Goal: Transaction & Acquisition: Purchase product/service

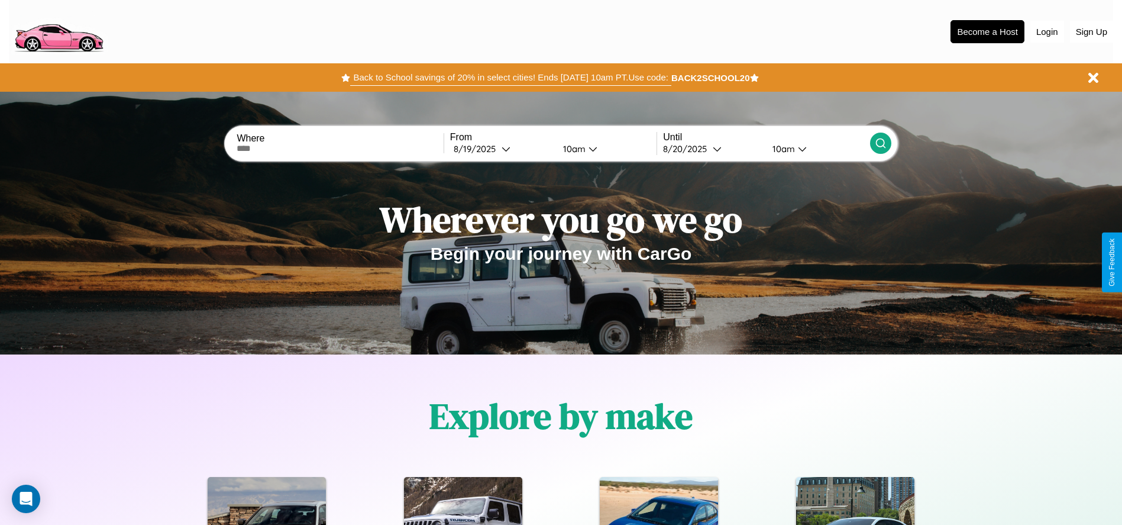
click at [511, 78] on button "Back to School savings of 20% in select cities! Ends [DATE] 10am PT. Use code:" at bounding box center [510, 77] width 321 height 17
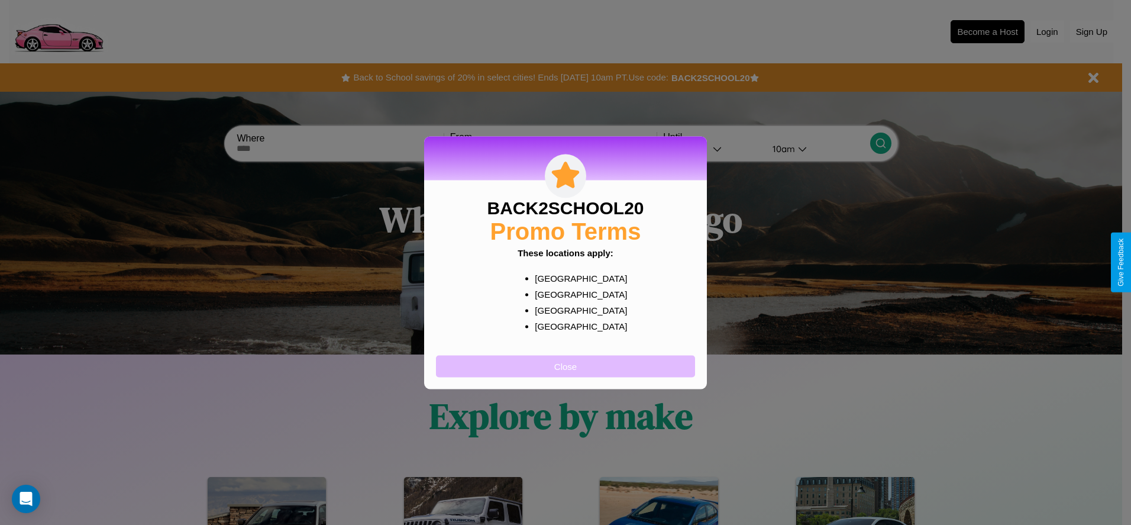
click at [566, 366] on button "Close" at bounding box center [565, 366] width 259 height 22
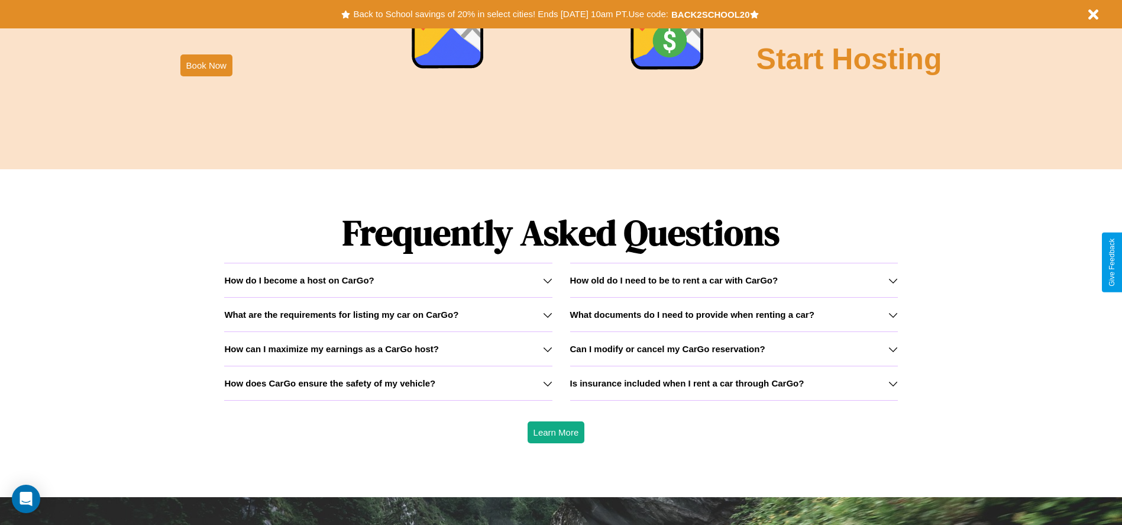
scroll to position [1697, 0]
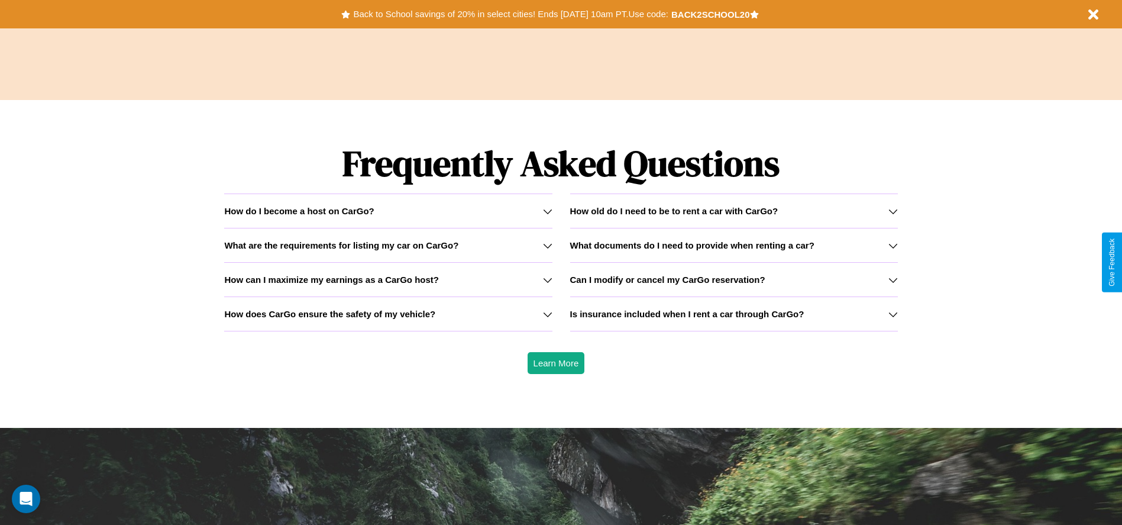
click at [734, 279] on h3 "Can I modify or cancel my CarGo reservation?" at bounding box center [667, 280] width 195 height 10
click at [547, 245] on icon at bounding box center [547, 245] width 9 height 9
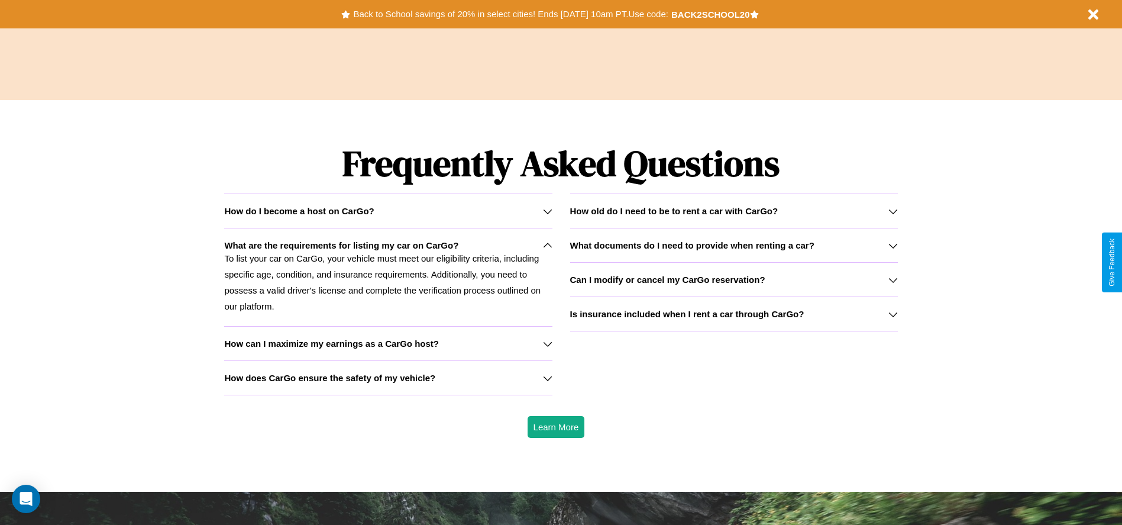
click at [734, 245] on h3 "What documents do I need to provide when renting a car?" at bounding box center [692, 245] width 244 height 10
click at [547, 211] on icon at bounding box center [547, 210] width 9 height 9
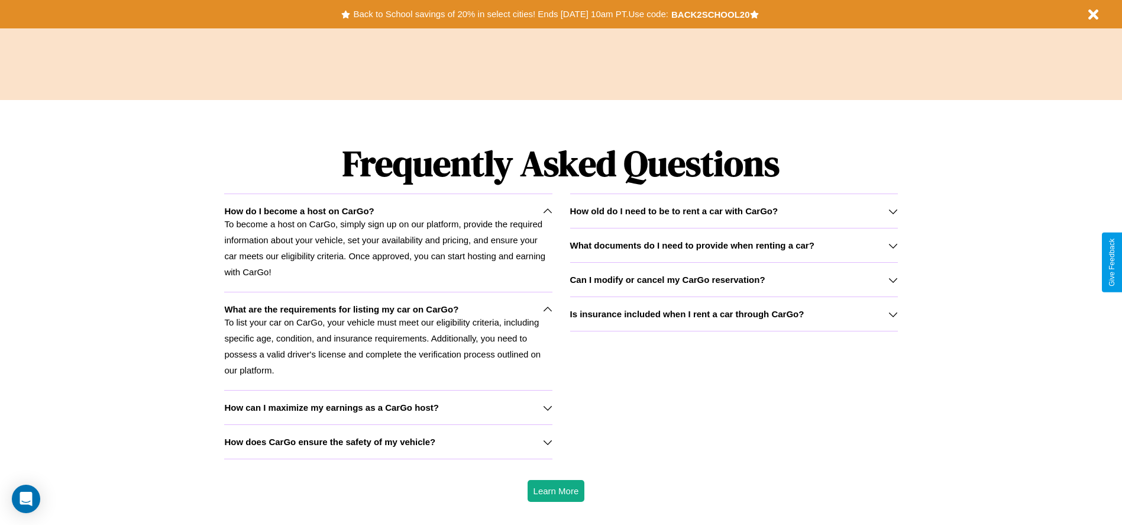
click at [547, 309] on icon at bounding box center [547, 309] width 9 height 9
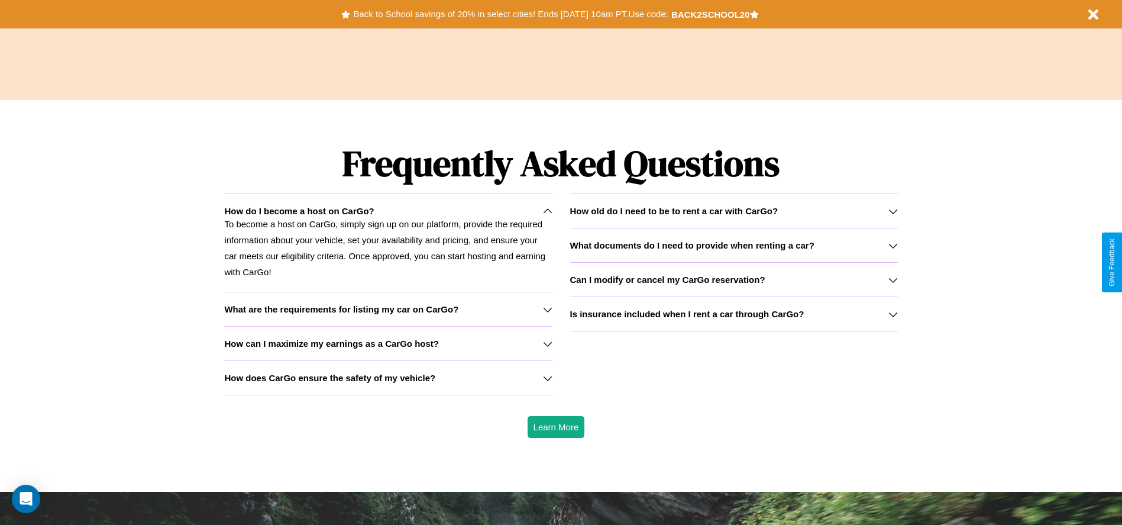
click at [893, 211] on icon at bounding box center [893, 210] width 9 height 9
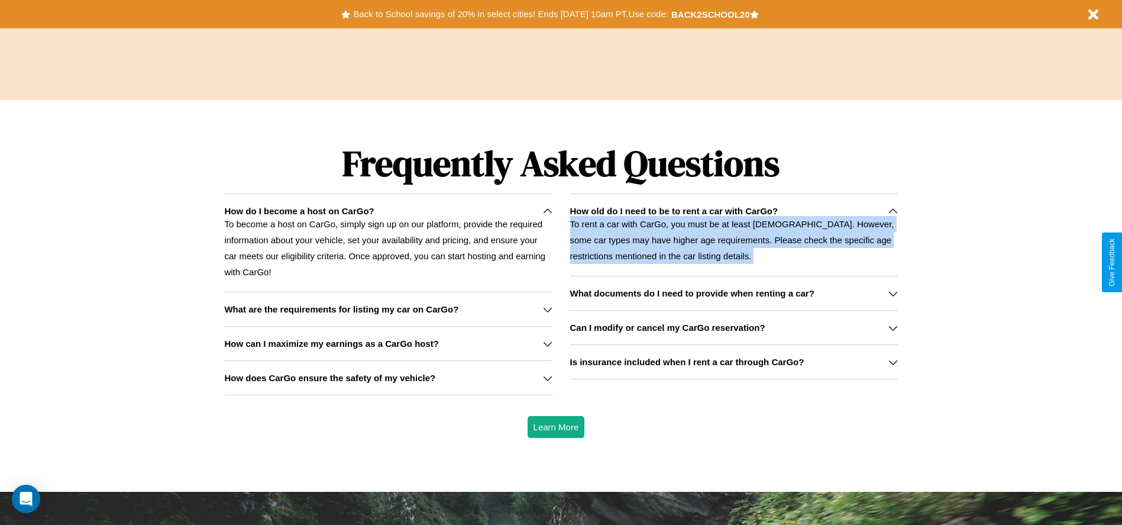
click at [734, 234] on p "To rent a car with CarGo, you must be at least [DEMOGRAPHIC_DATA]. However, som…" at bounding box center [734, 240] width 328 height 48
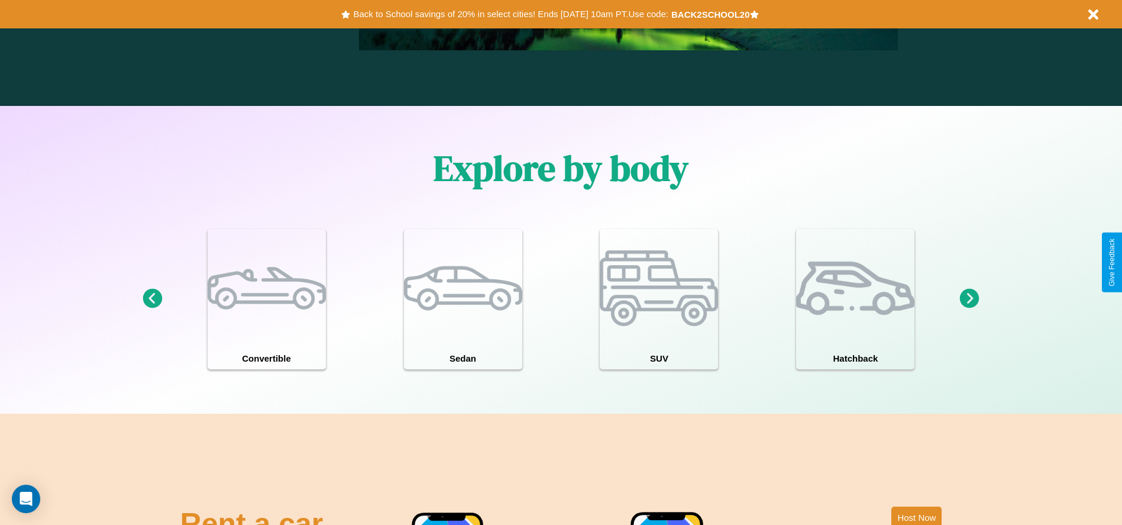
scroll to position [1032, 0]
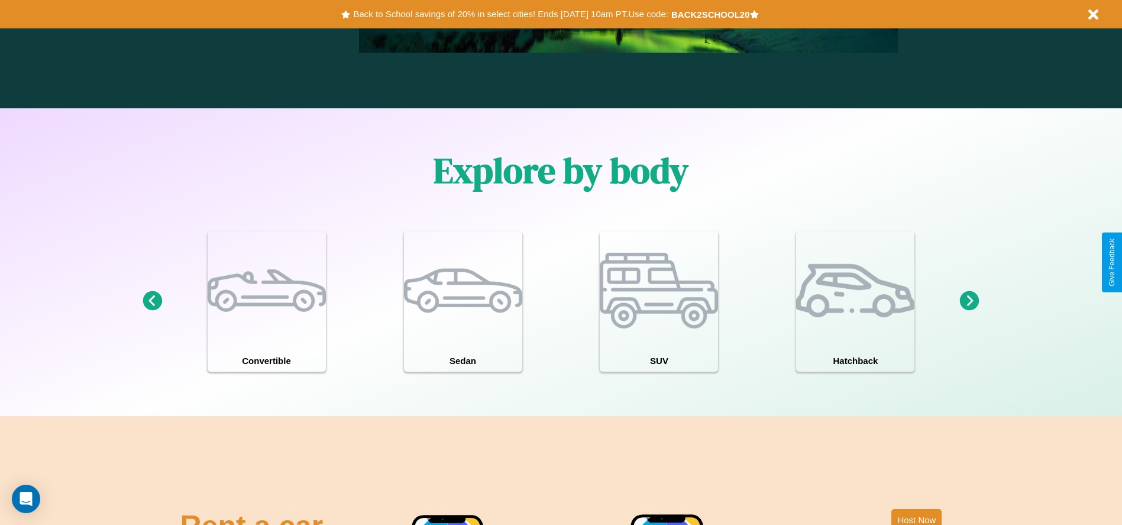
click at [970, 301] on icon at bounding box center [970, 301] width 20 height 20
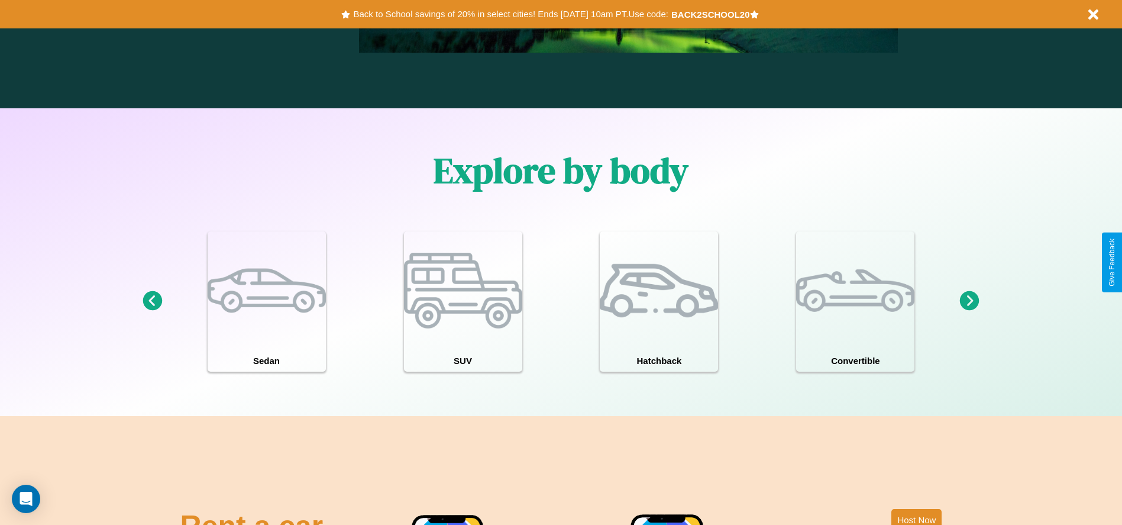
click at [970, 301] on icon at bounding box center [970, 301] width 20 height 20
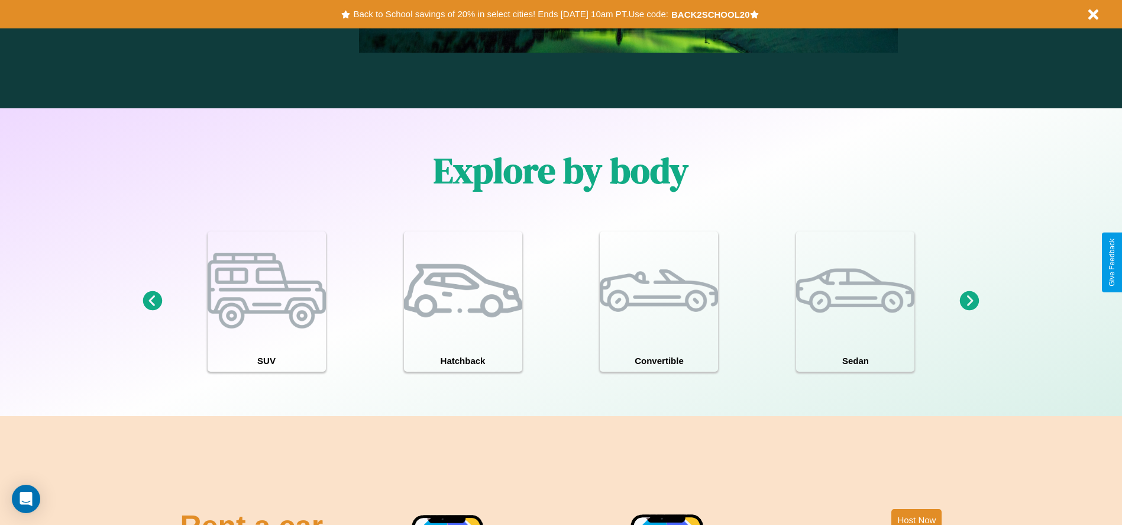
click at [970, 301] on icon at bounding box center [970, 301] width 20 height 20
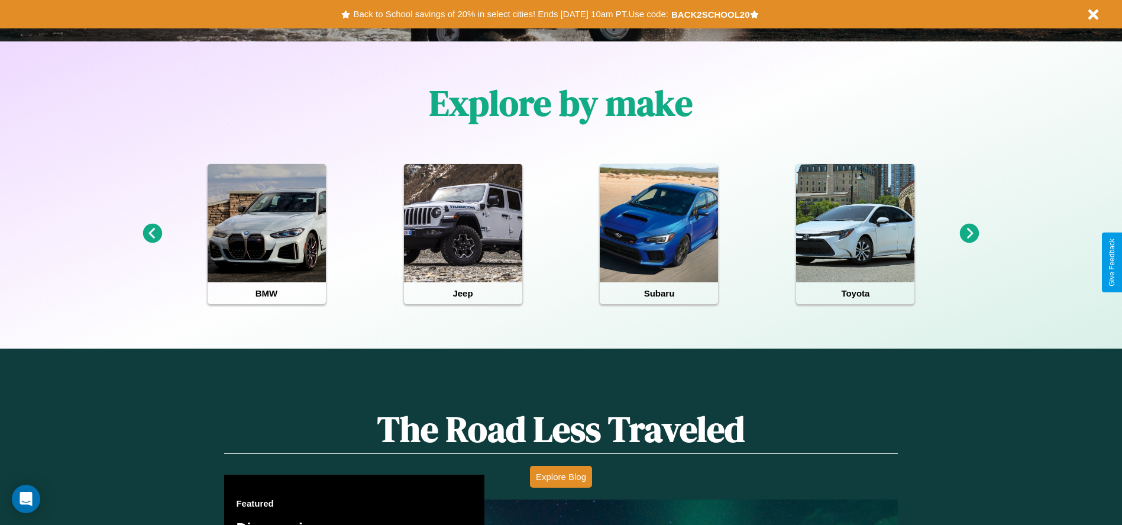
scroll to position [246, 0]
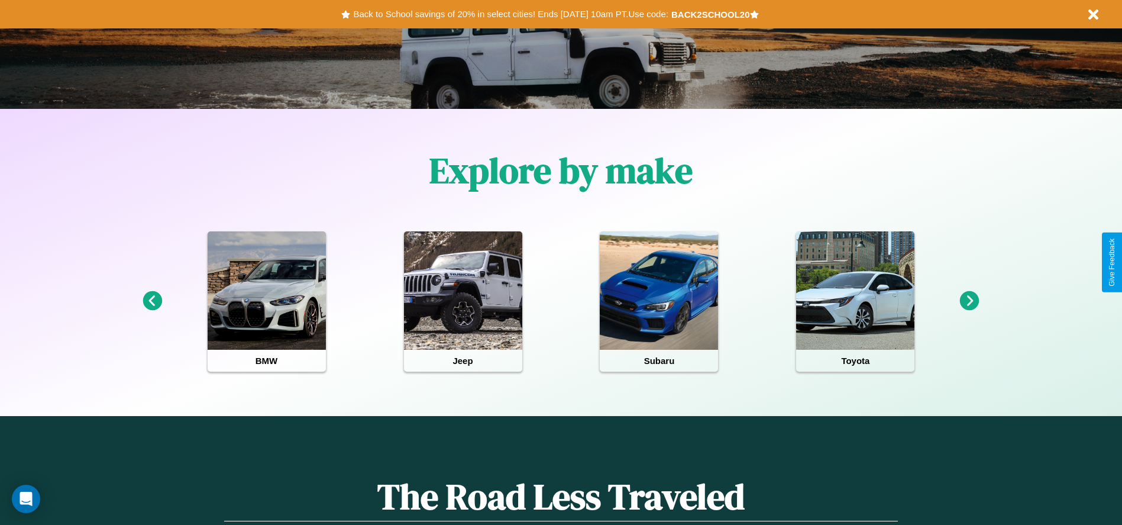
click at [970, 301] on icon at bounding box center [970, 301] width 20 height 20
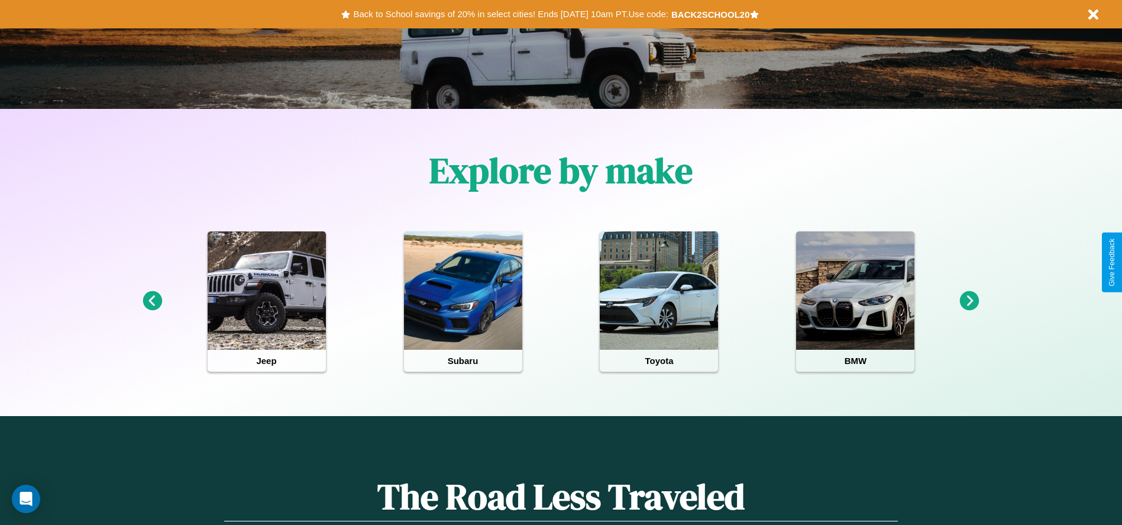
click at [970, 301] on icon at bounding box center [970, 301] width 20 height 20
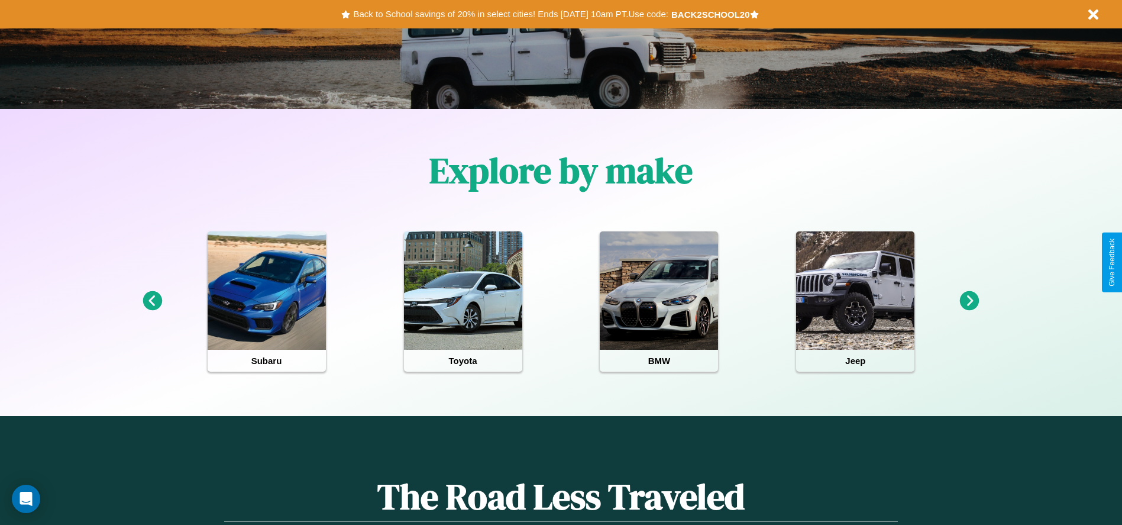
click at [970, 301] on icon at bounding box center [970, 301] width 20 height 20
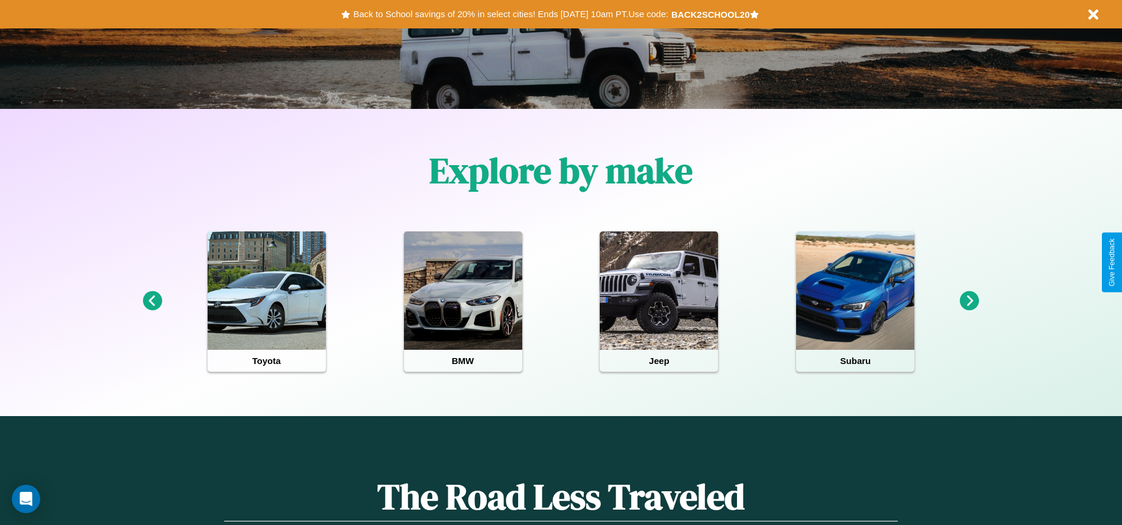
click at [970, 301] on icon at bounding box center [970, 301] width 20 height 20
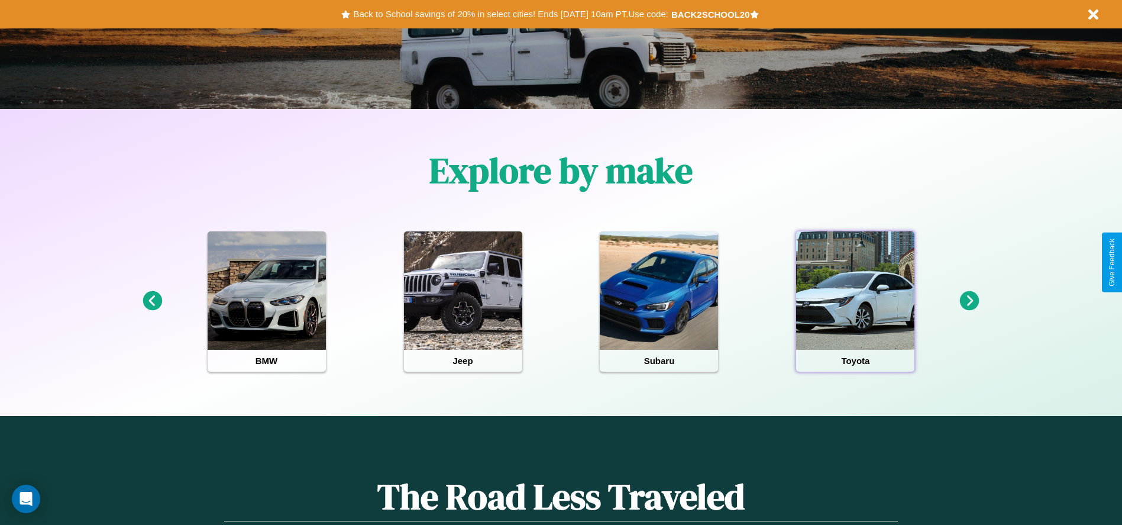
click at [855, 301] on div at bounding box center [855, 290] width 118 height 118
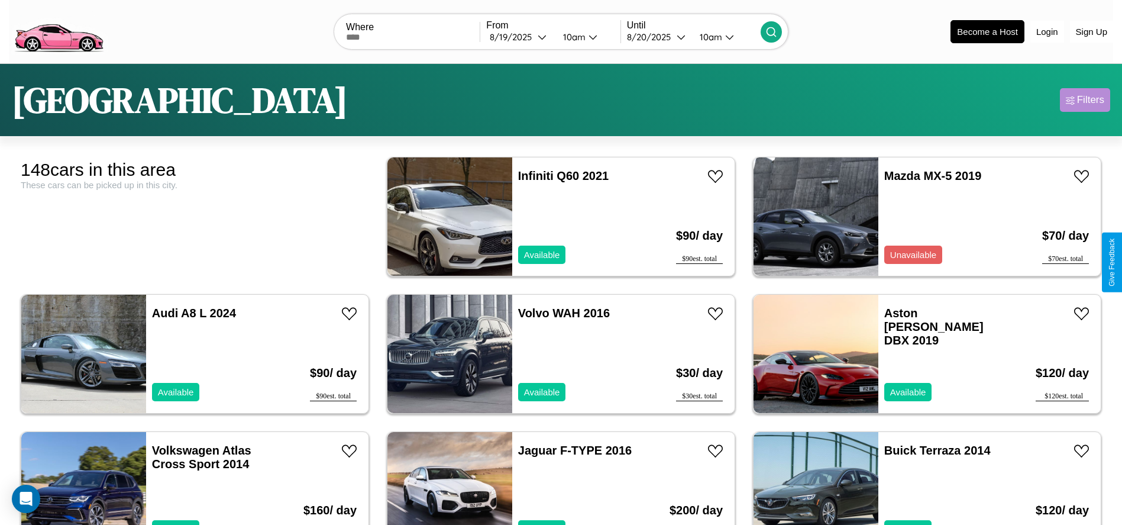
click at [1085, 100] on div "Filters" at bounding box center [1090, 100] width 27 height 12
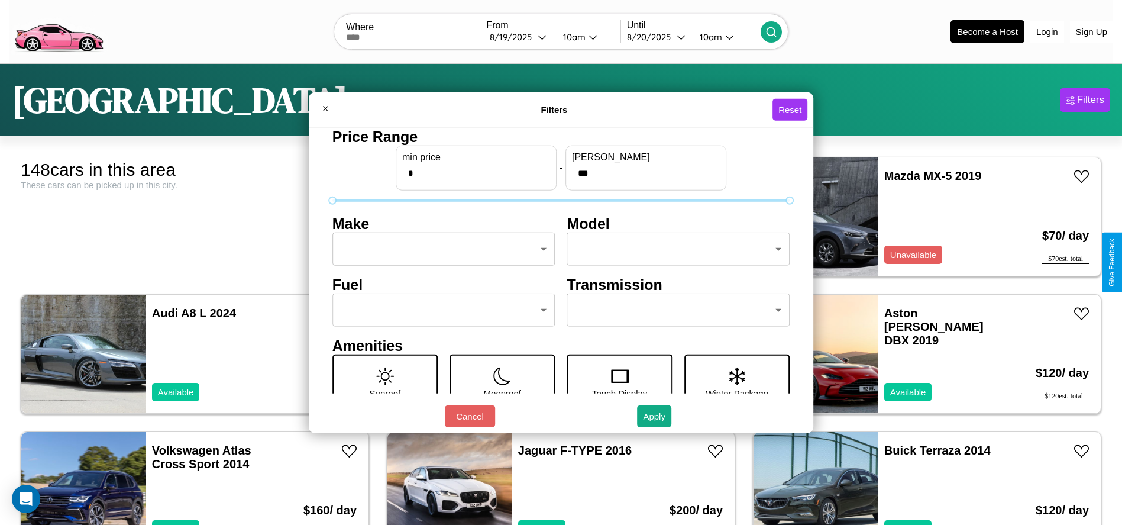
click at [440, 249] on body "CarGo Where From [DATE] 10am Until [DATE] 10am Become a Host Login Sign Up [GEO…" at bounding box center [561, 299] width 1122 height 598
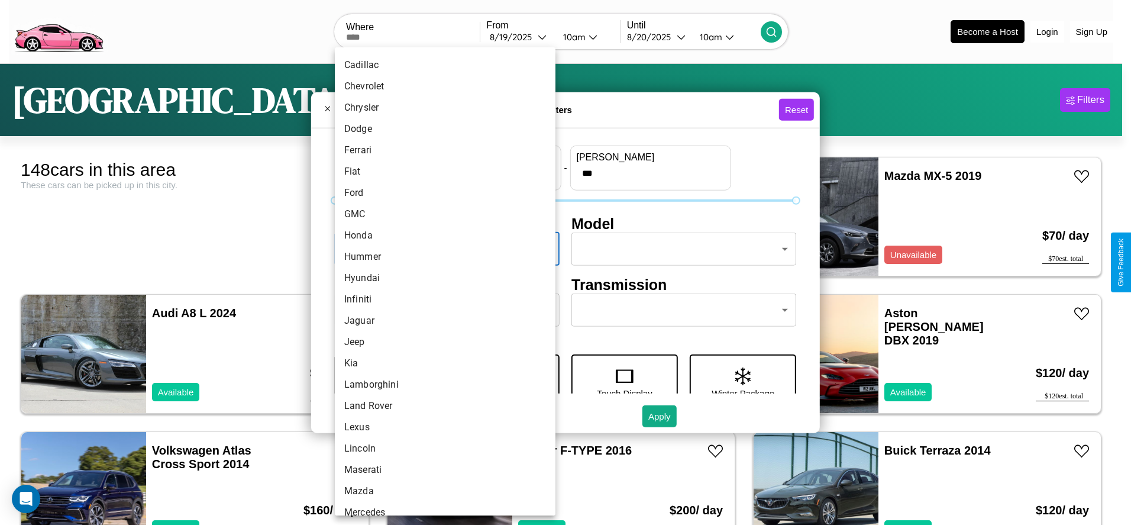
scroll to position [308, 0]
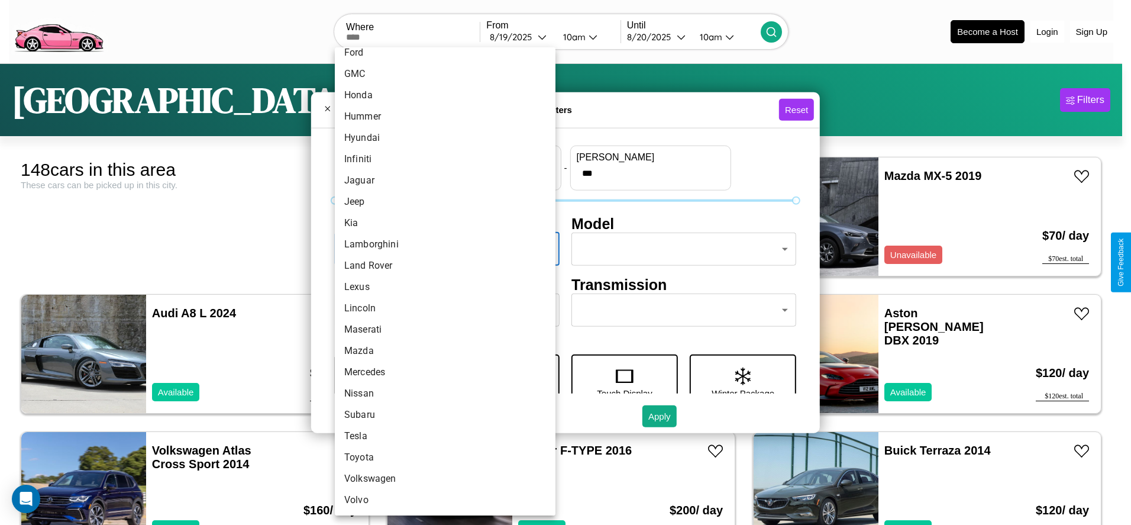
click at [441, 308] on li "Lincoln" at bounding box center [445, 308] width 221 height 21
type input "*******"
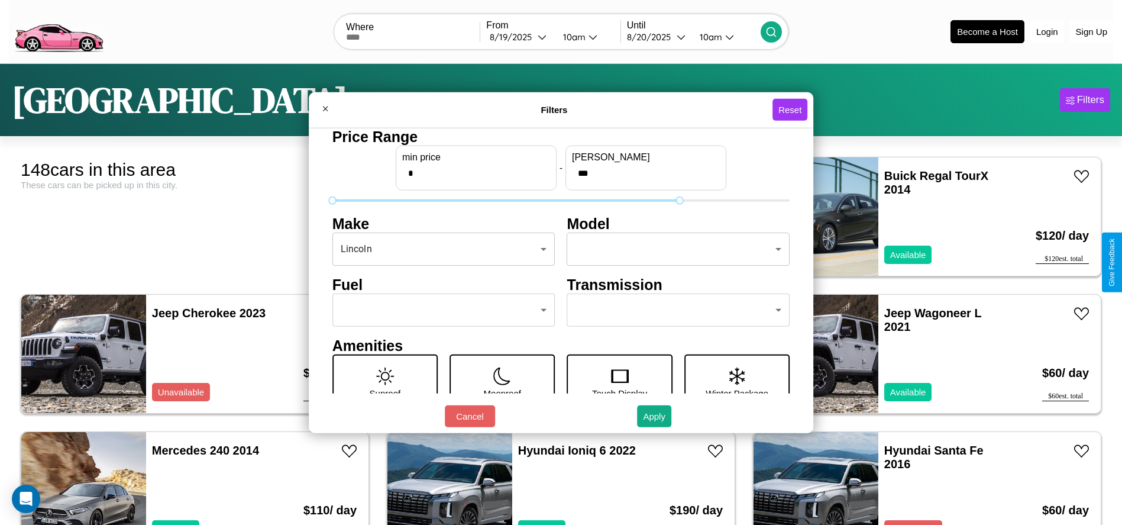
type input "***"
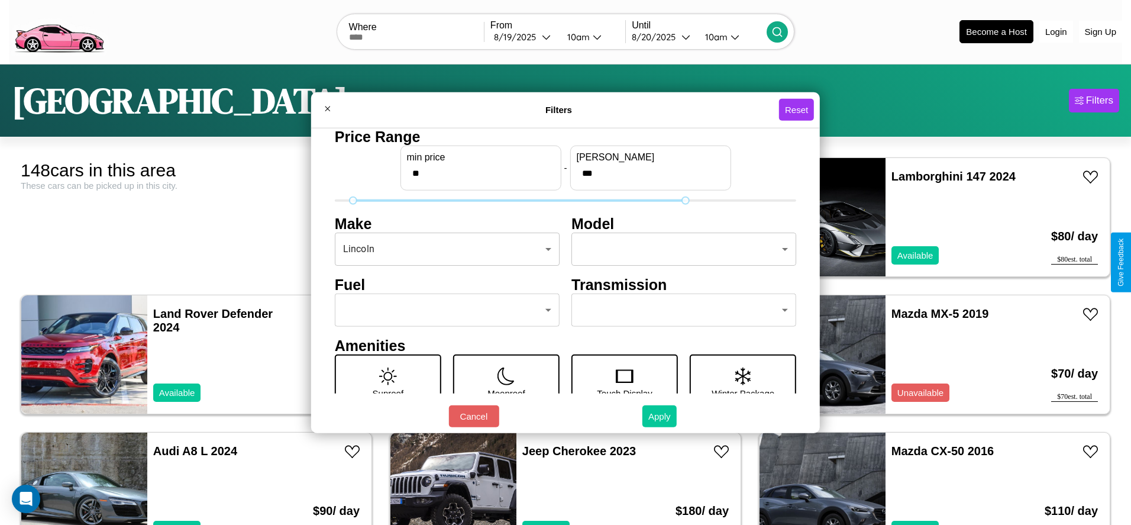
type input "**"
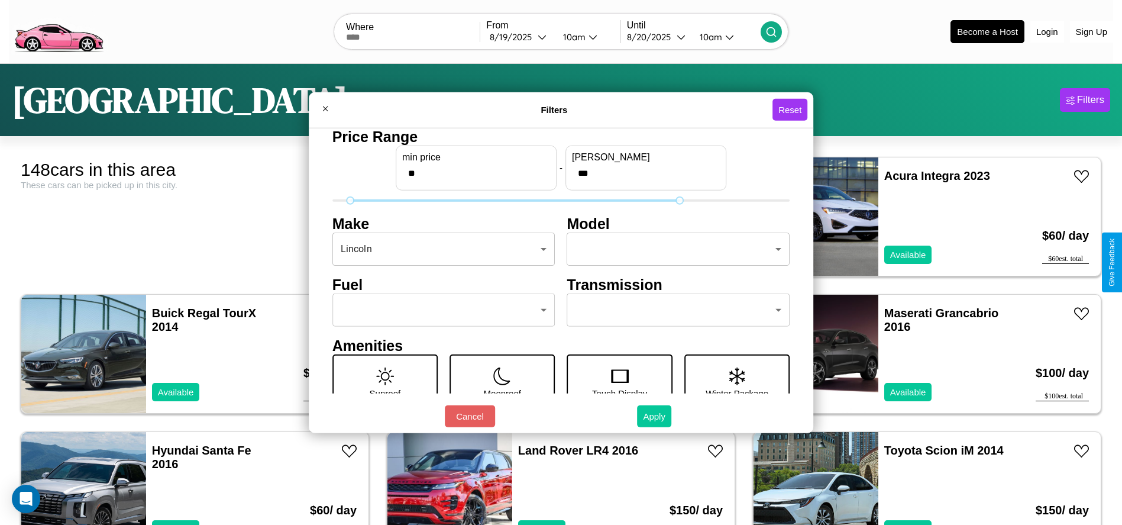
click at [655, 416] on button "Apply" at bounding box center [654, 416] width 34 height 22
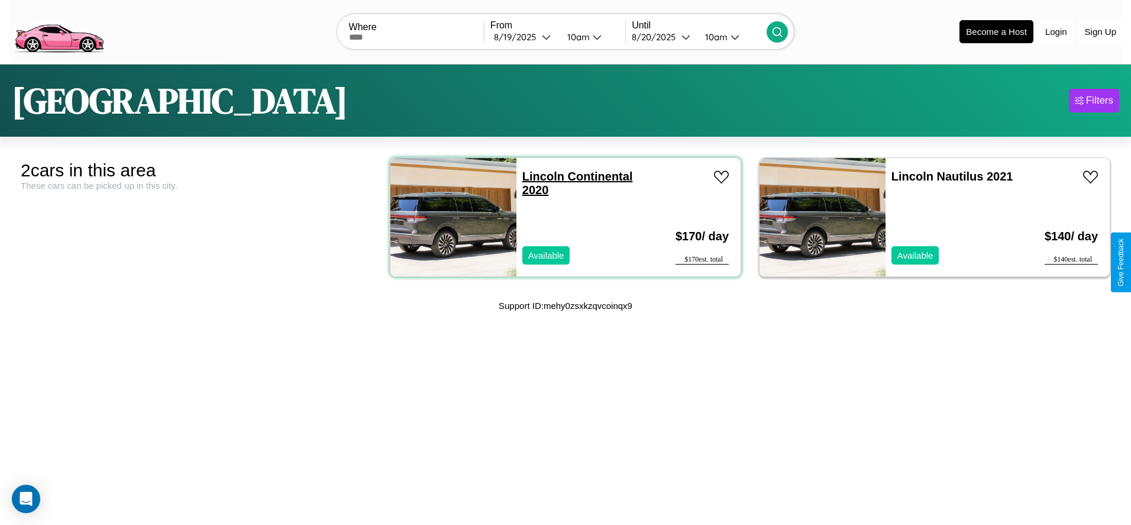
click at [539, 176] on link "Lincoln Continental 2020" at bounding box center [577, 183] width 111 height 27
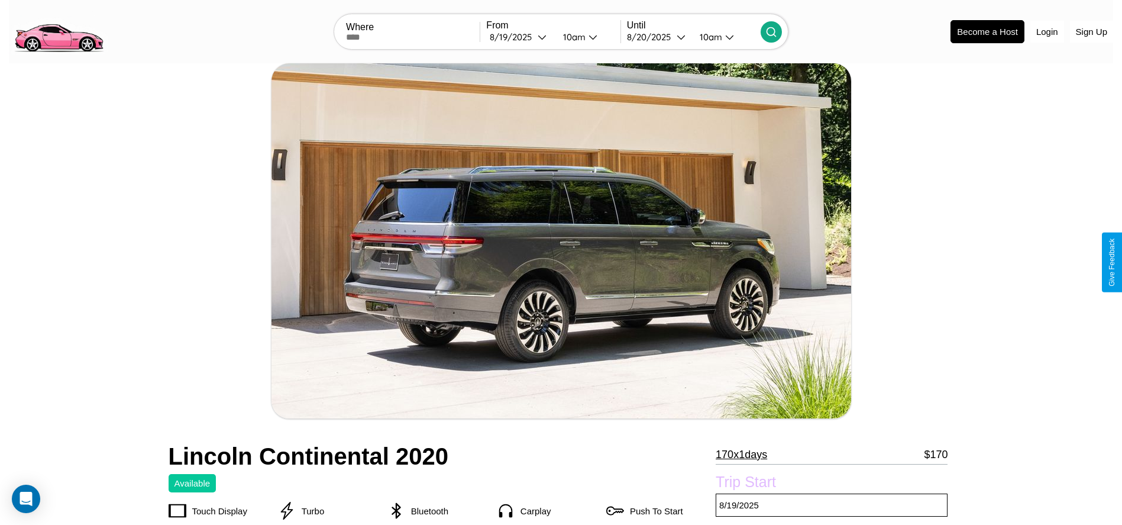
scroll to position [192, 0]
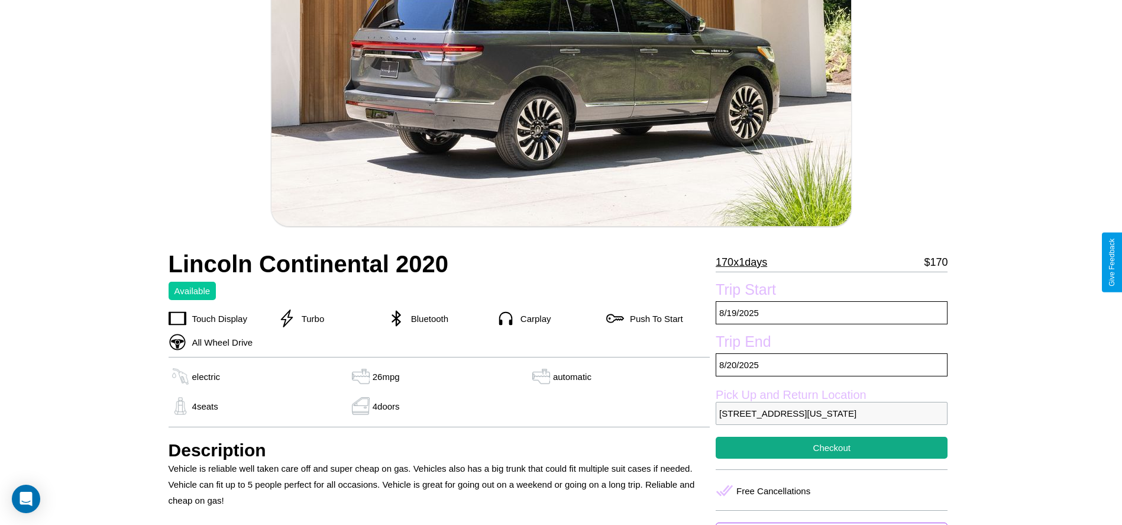
click at [746, 262] on p "170 x 1 days" at bounding box center [741, 262] width 51 height 19
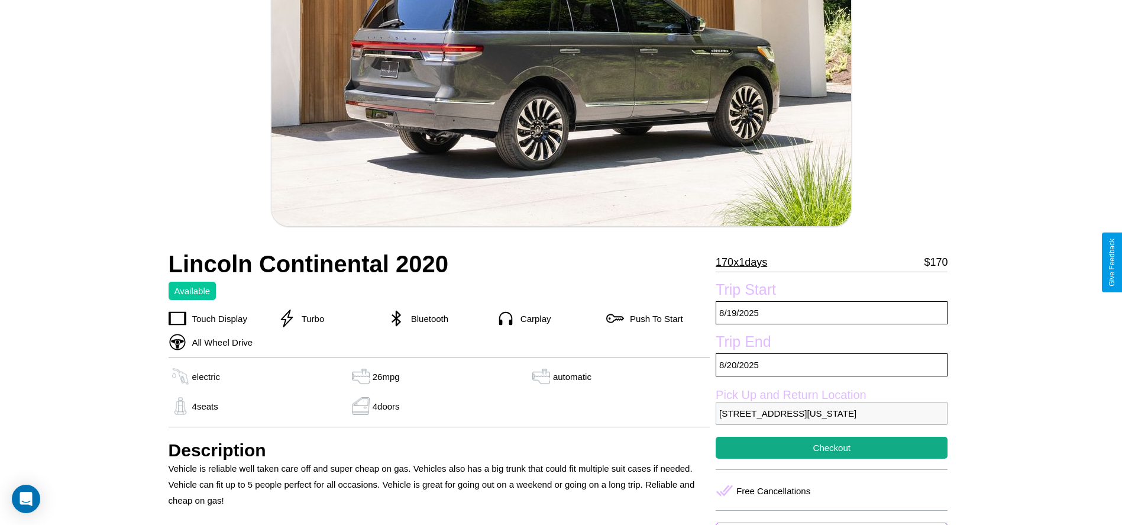
click at [746, 262] on p "170 x 1 days" at bounding box center [741, 262] width 51 height 19
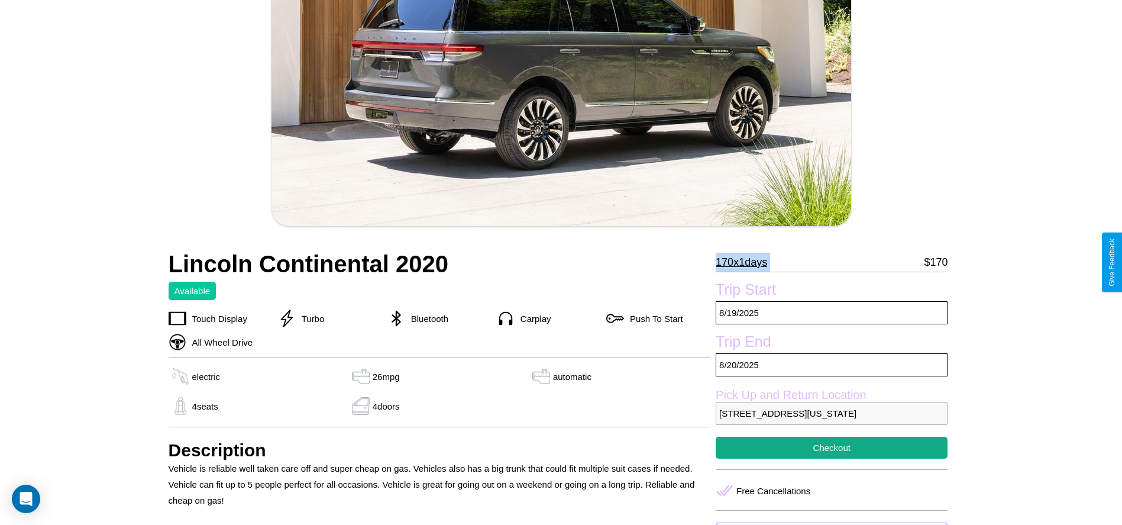
click at [746, 262] on p "170 x 1 days" at bounding box center [741, 262] width 51 height 19
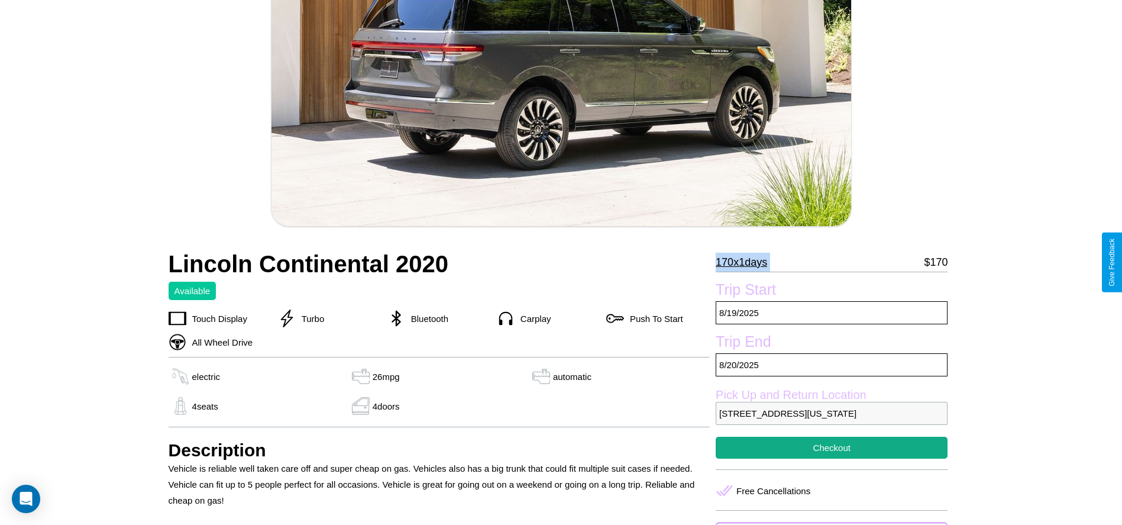
click at [746, 262] on p "170 x 1 days" at bounding box center [741, 262] width 51 height 19
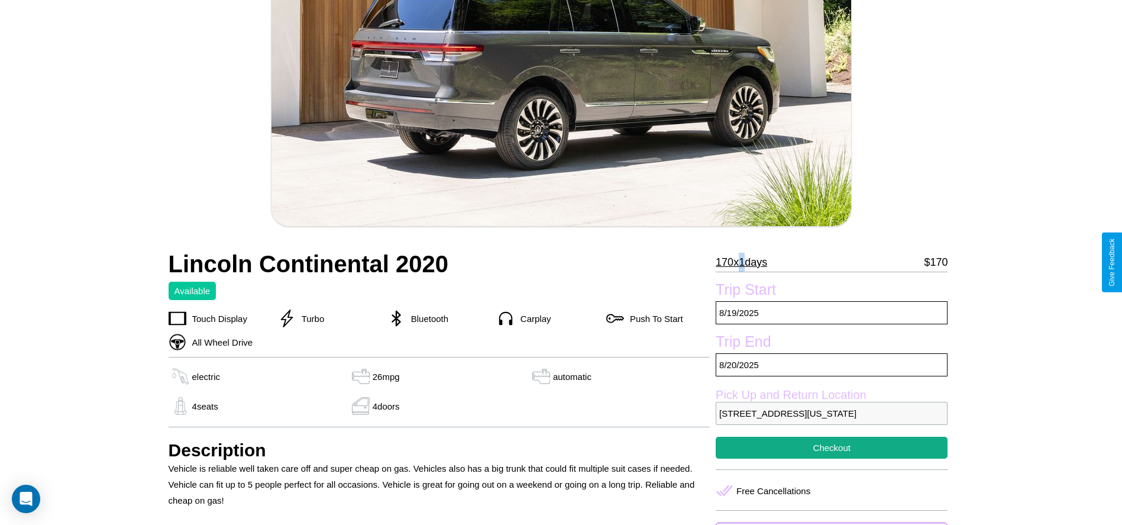
click at [746, 262] on p "170 x 1 days" at bounding box center [741, 262] width 51 height 19
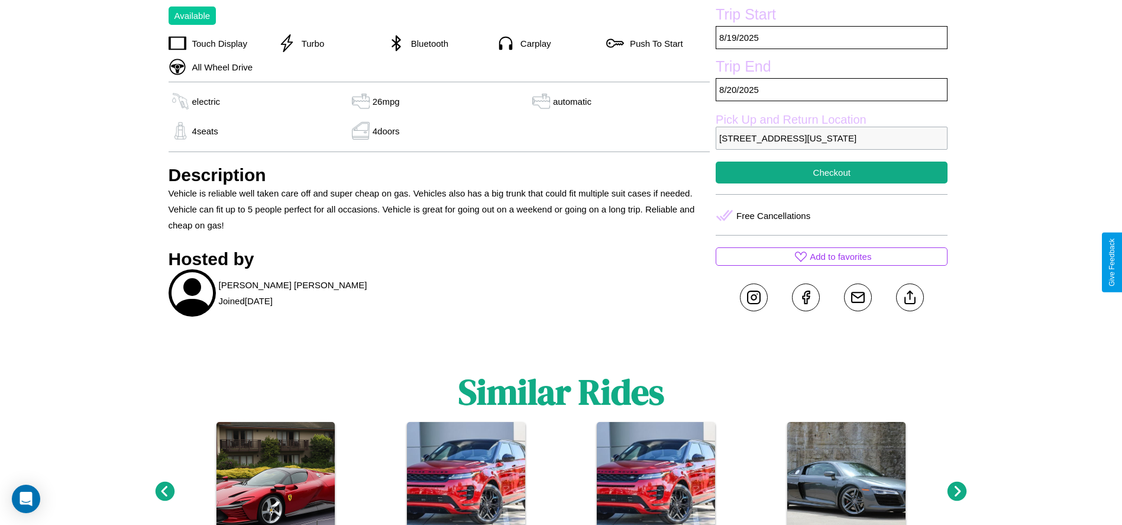
scroll to position [477, 0]
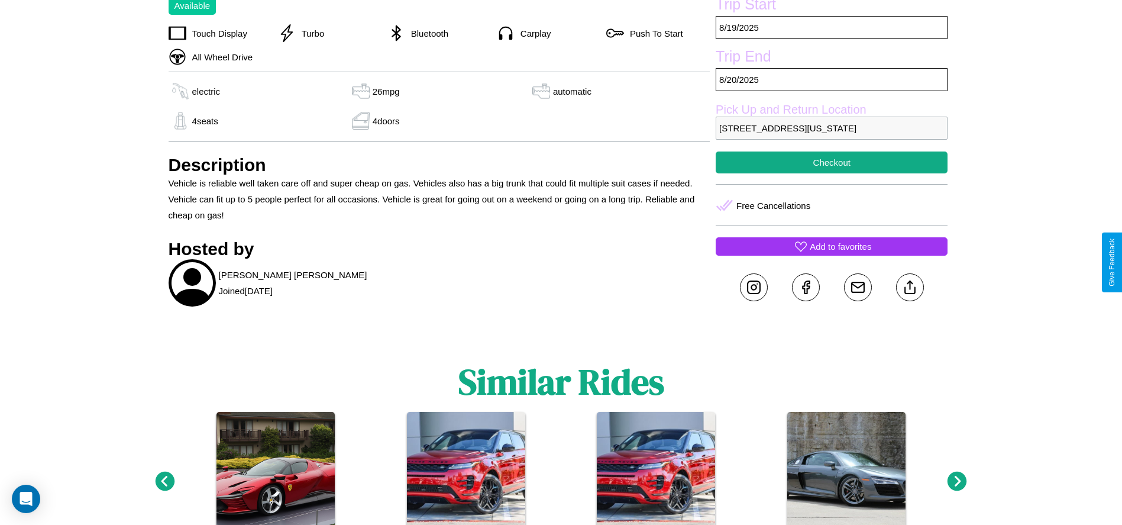
click at [832, 254] on p "Add to favorites" at bounding box center [841, 246] width 62 height 16
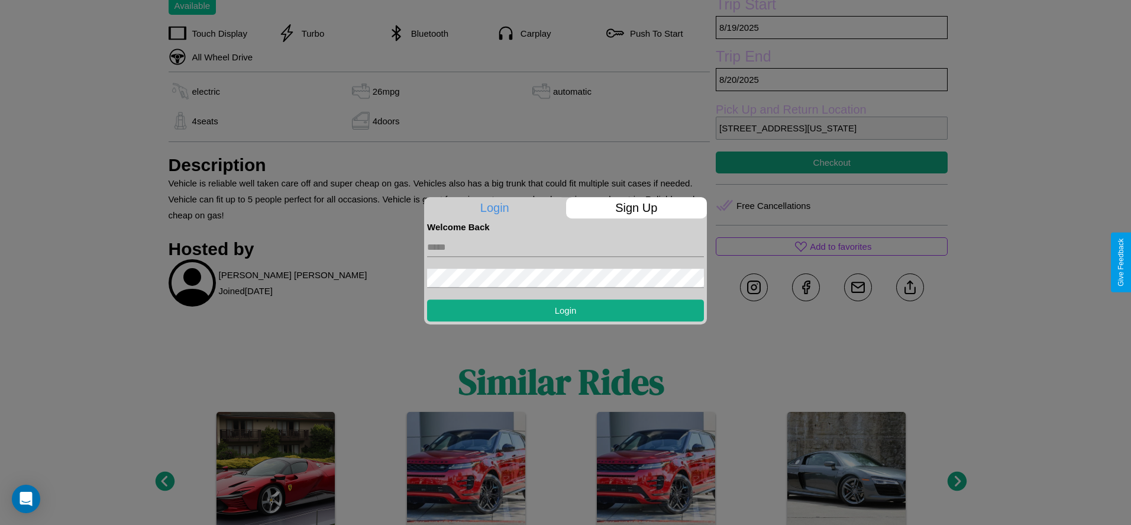
click at [636, 208] on p "Sign Up" at bounding box center [636, 207] width 141 height 21
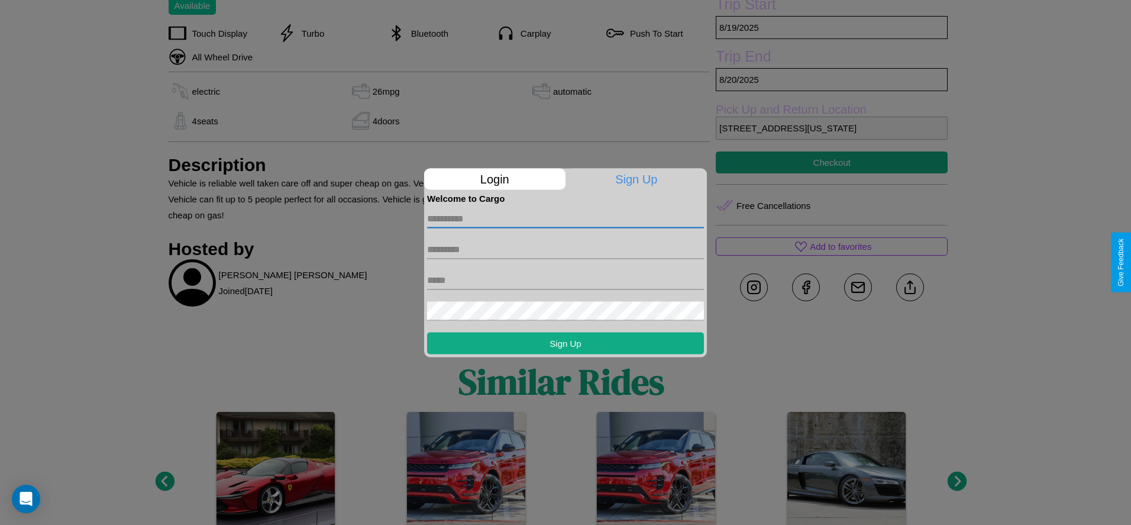
click at [566, 218] on input "text" at bounding box center [565, 218] width 277 height 19
type input "*********"
click at [566, 249] on input "text" at bounding box center [565, 249] width 277 height 19
type input "******"
click at [566, 280] on input "text" at bounding box center [565, 279] width 277 height 19
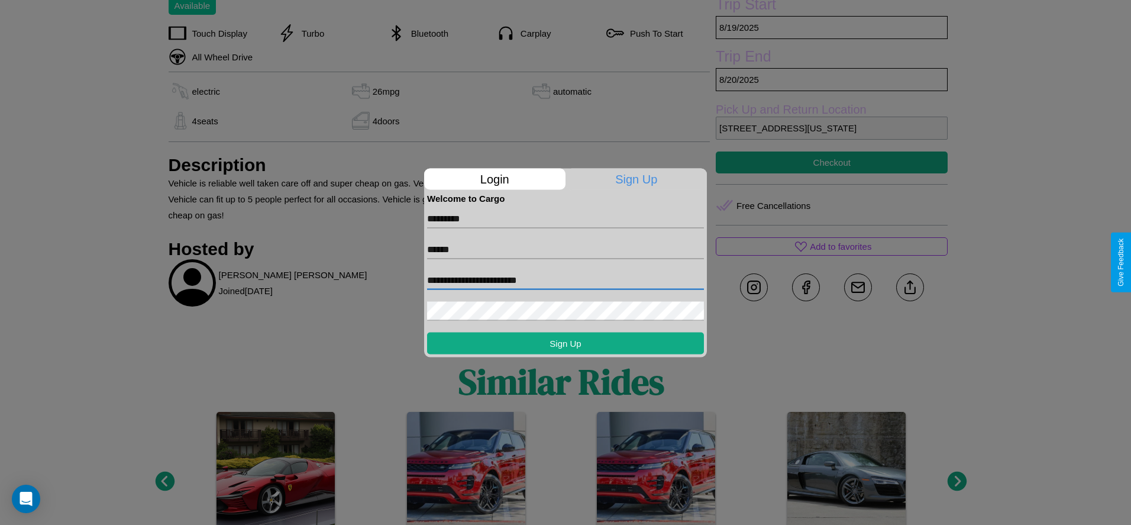
type input "**********"
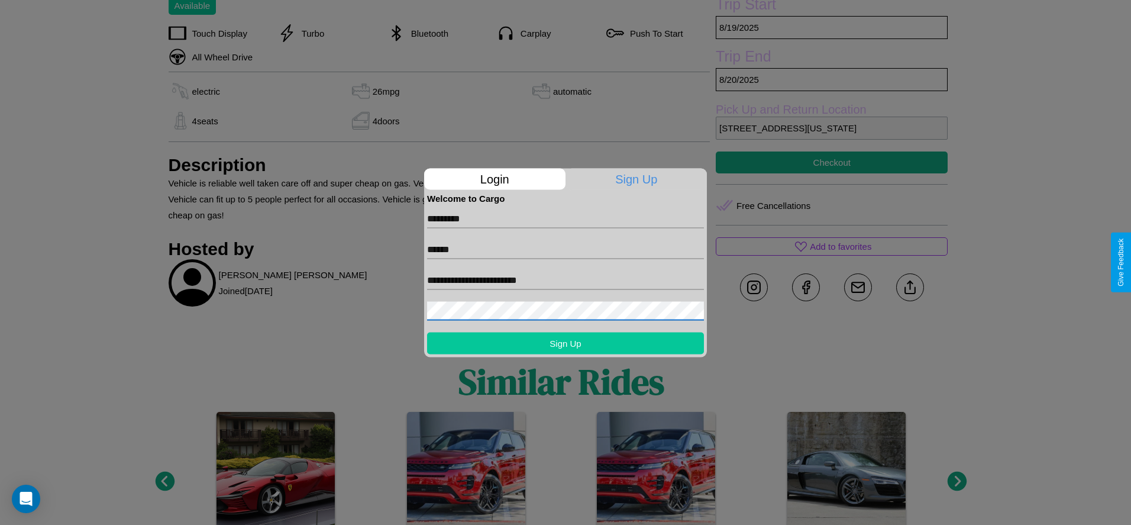
click at [566, 343] on button "Sign Up" at bounding box center [565, 343] width 277 height 22
